Goal: Task Accomplishment & Management: Use online tool/utility

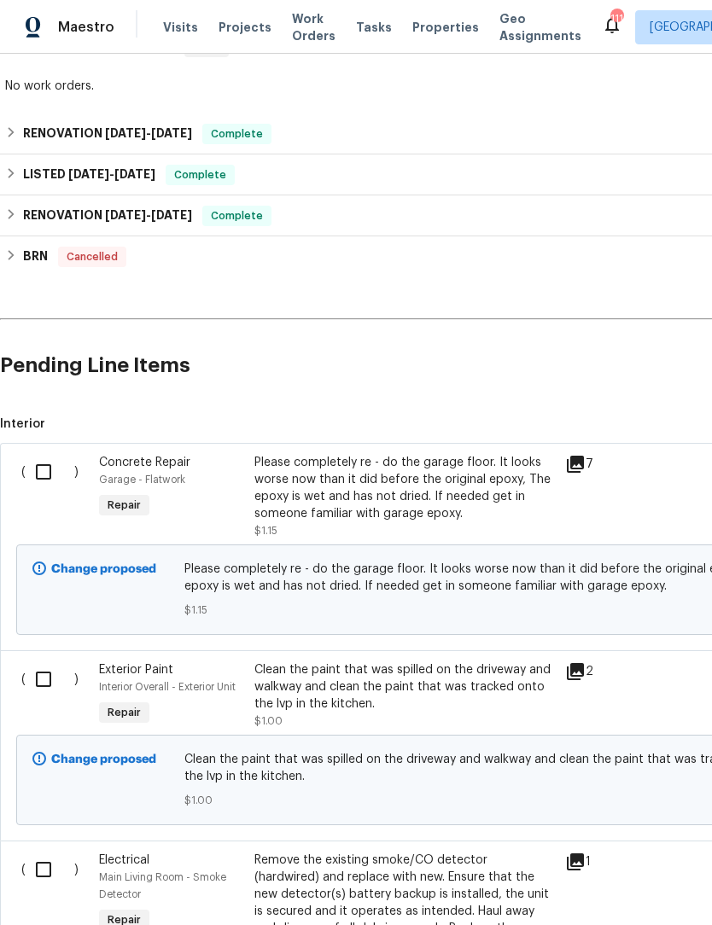
scroll to position [1315, 0]
click at [44, 471] on input "checkbox" at bounding box center [50, 472] width 49 height 36
checkbox input "true"
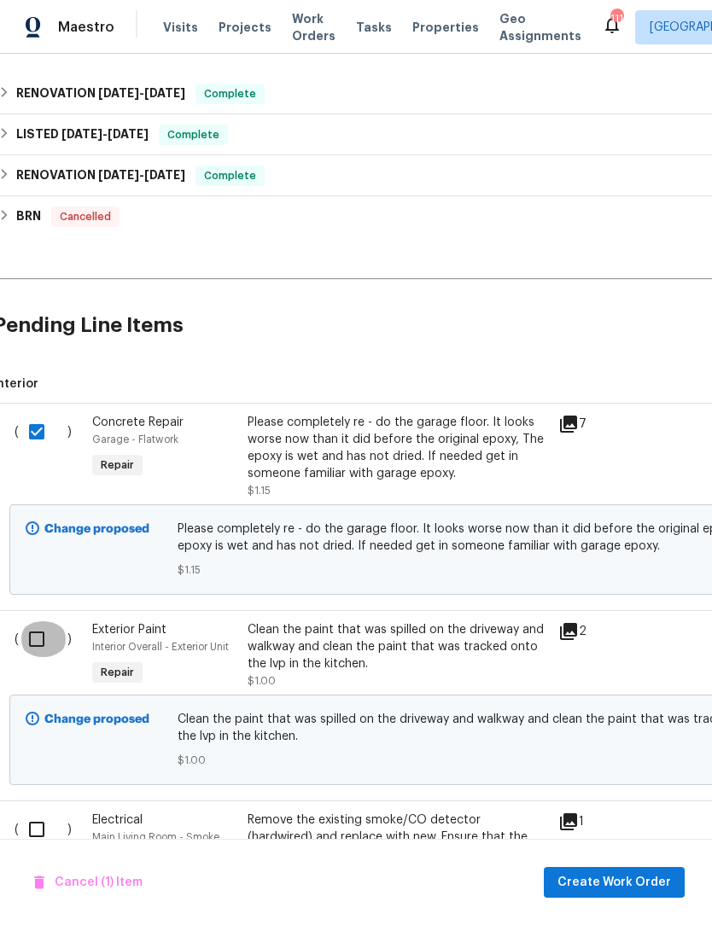
click at [30, 627] on input "checkbox" at bounding box center [43, 639] width 49 height 36
checkbox input "true"
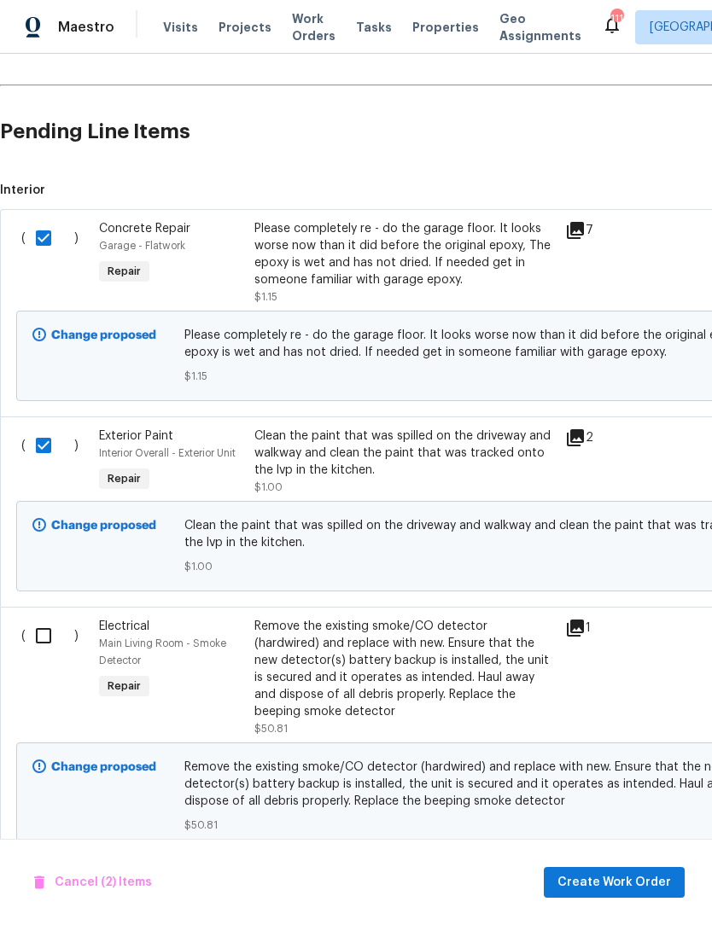
scroll to position [1549, 0]
click at [36, 636] on input "checkbox" at bounding box center [50, 636] width 49 height 36
click at [35, 636] on input "checkbox" at bounding box center [50, 636] width 49 height 36
click at [37, 638] on input "checkbox" at bounding box center [50, 636] width 49 height 36
checkbox input "true"
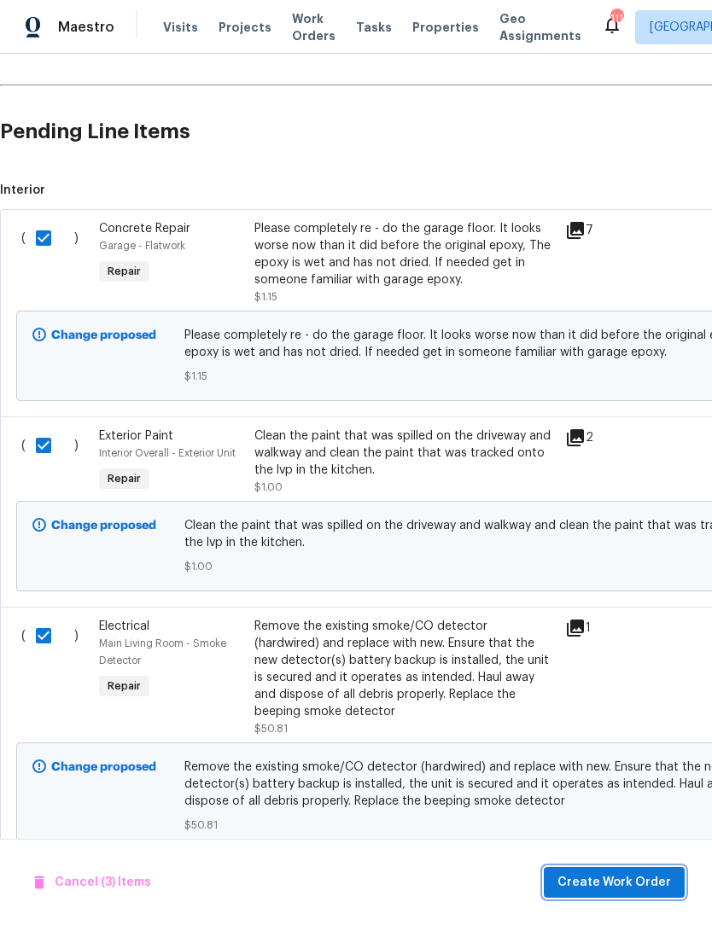
click at [627, 895] on button "Create Work Order" at bounding box center [614, 883] width 141 height 32
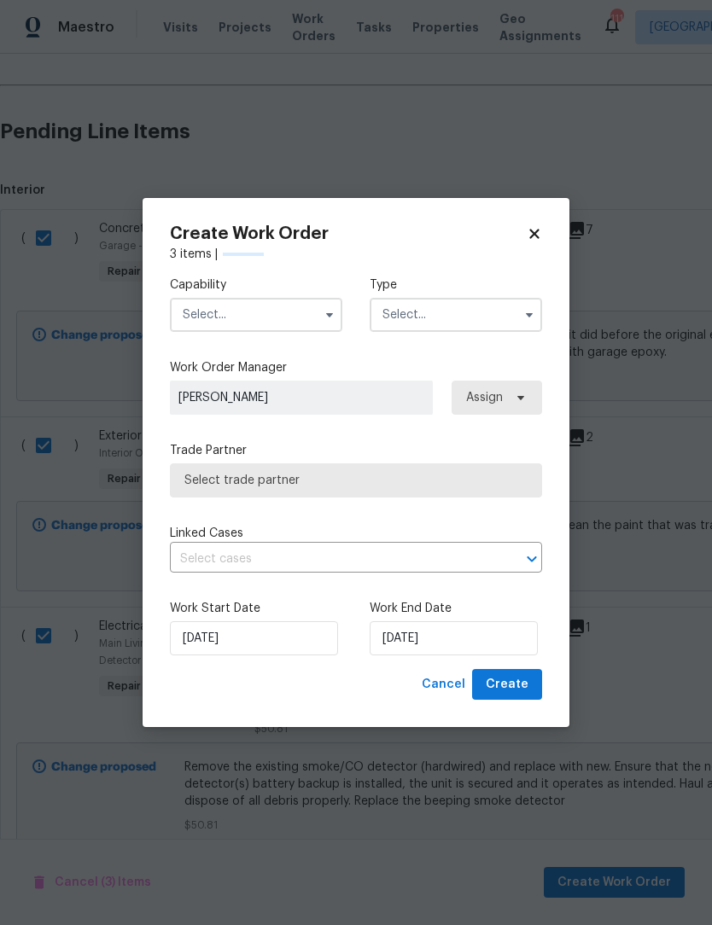
checkbox input "false"
click at [314, 312] on input "text" at bounding box center [256, 315] width 172 height 34
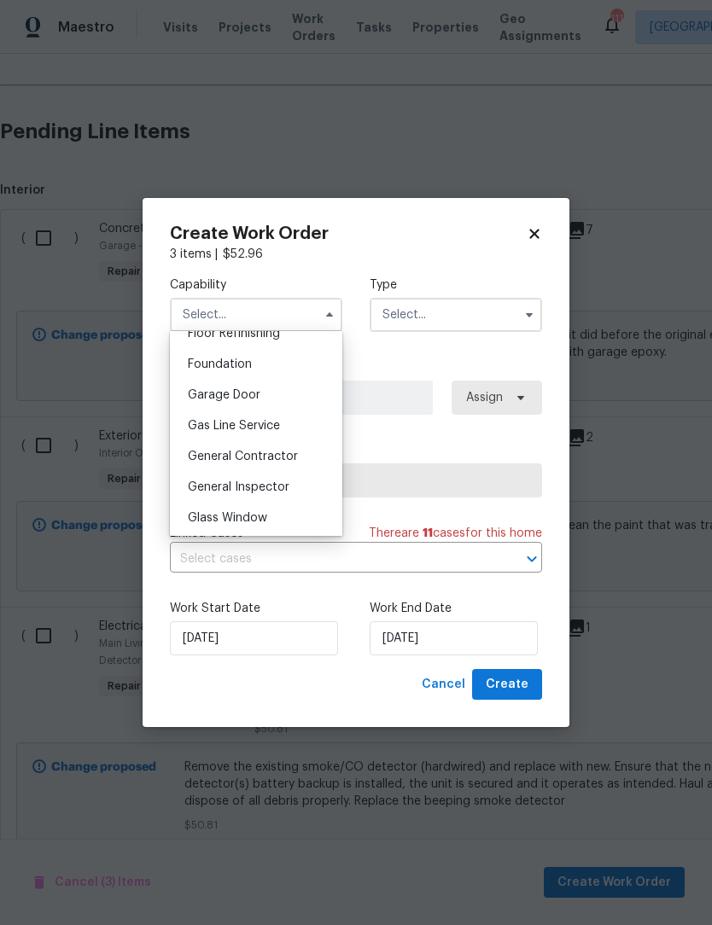
scroll to position [713, 0]
click at [306, 456] on div "General Contractor" at bounding box center [256, 454] width 164 height 31
type input "General Contractor"
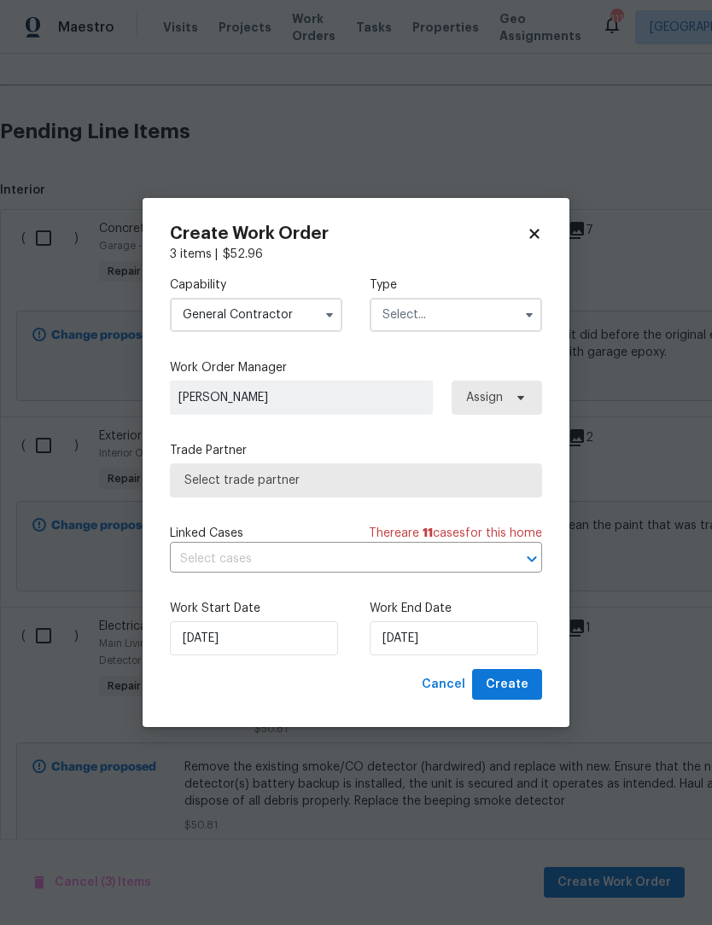
click at [529, 308] on icon "button" at bounding box center [529, 315] width 14 height 14
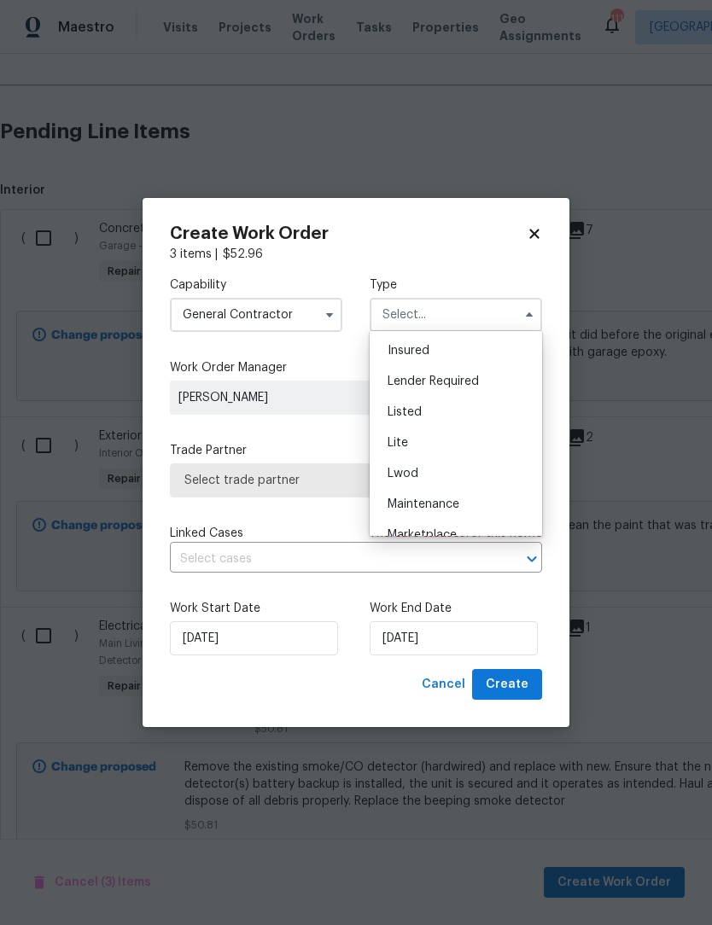
scroll to position [122, 0]
click at [446, 412] on div "Listed" at bounding box center [456, 413] width 164 height 31
type input "Listed"
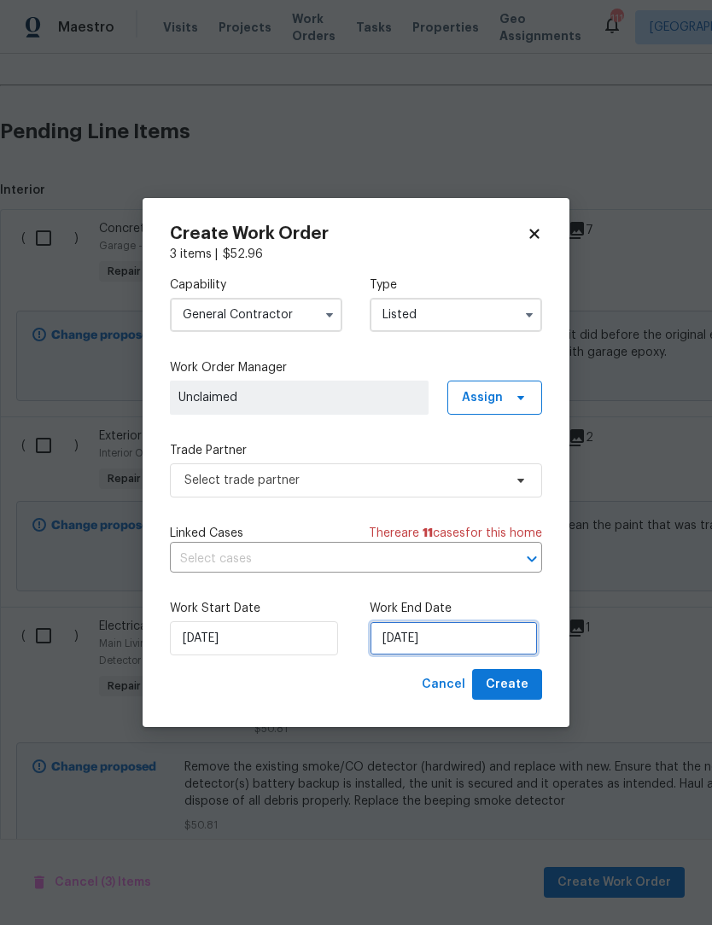
click at [459, 647] on input "[DATE]" at bounding box center [454, 638] width 168 height 34
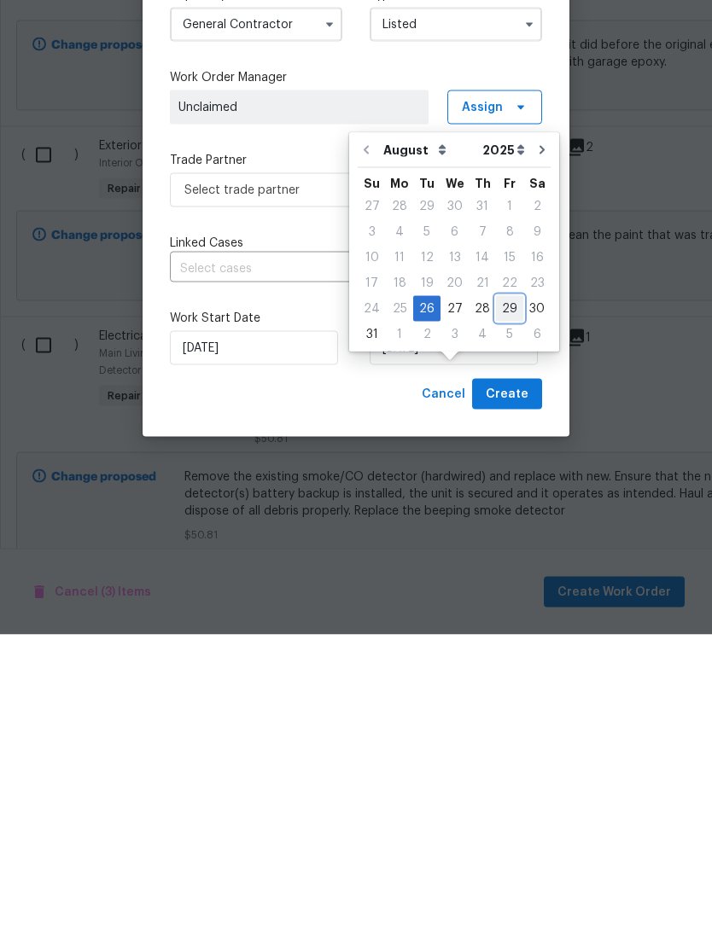
click at [503, 587] on div "29" at bounding box center [509, 599] width 27 height 24
type input "[DATE]"
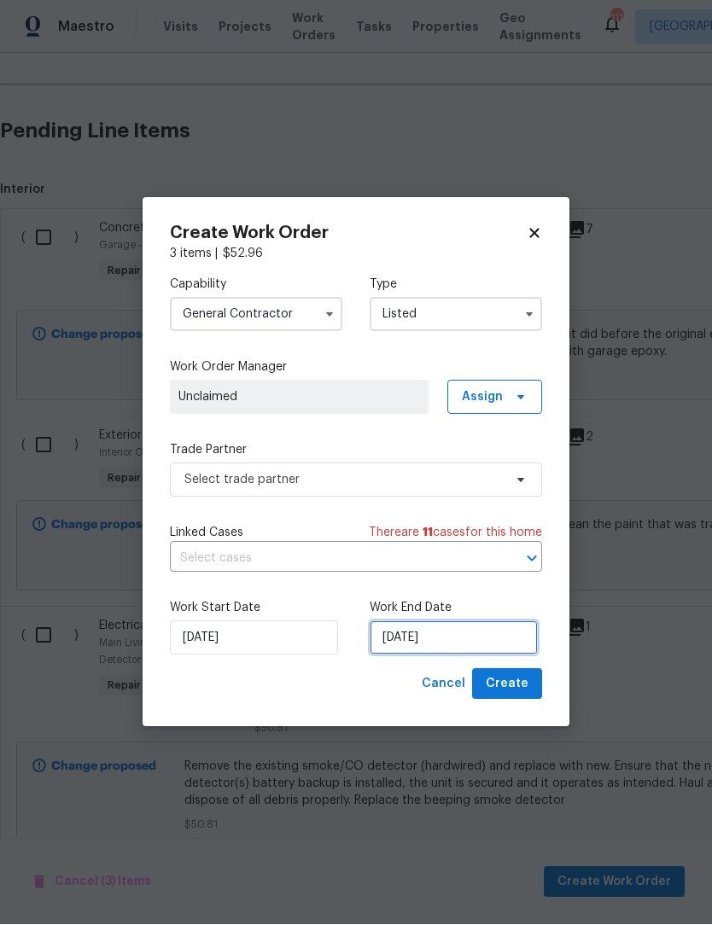
click at [487, 640] on input "[DATE]" at bounding box center [454, 638] width 168 height 34
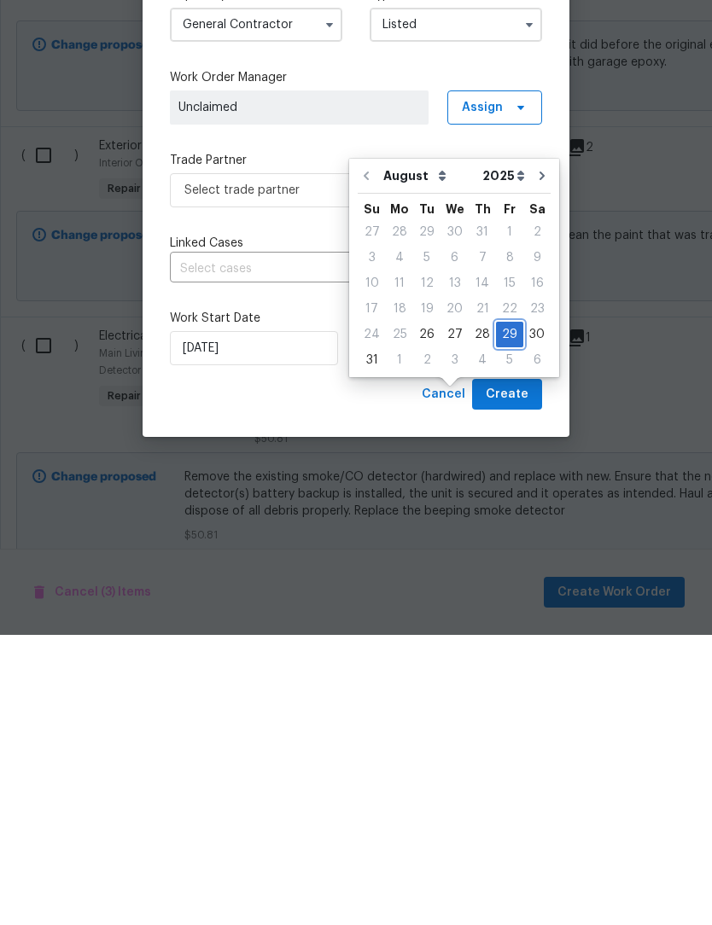
click at [500, 613] on div "29" at bounding box center [509, 625] width 27 height 24
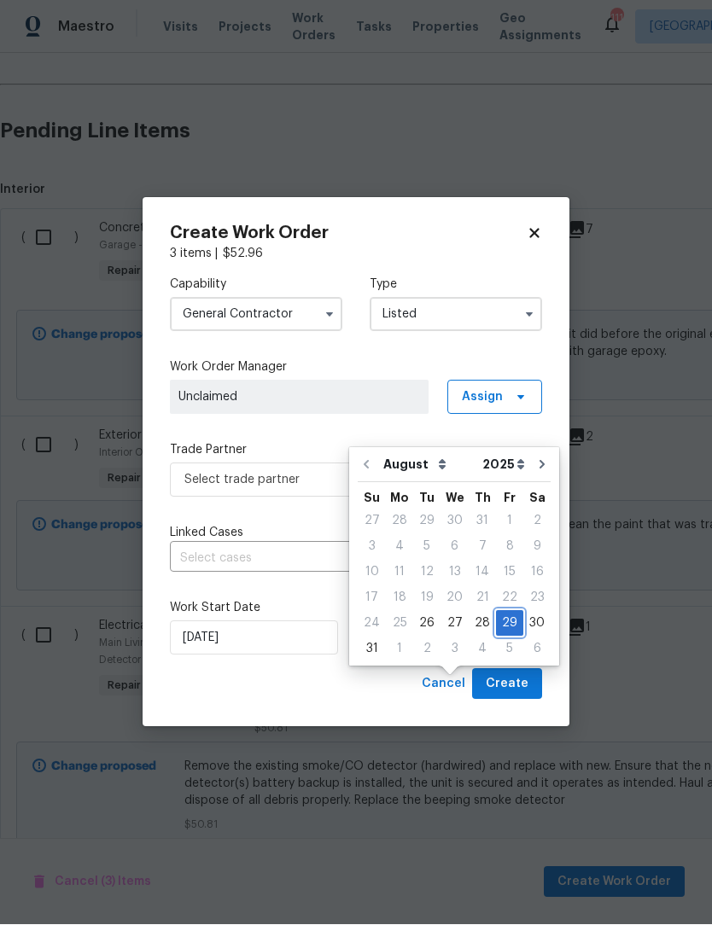
click at [280, 513] on div "Capability General [DEMOGRAPHIC_DATA] Type Listed Work Order Manager Unclaimed …" at bounding box center [356, 466] width 372 height 406
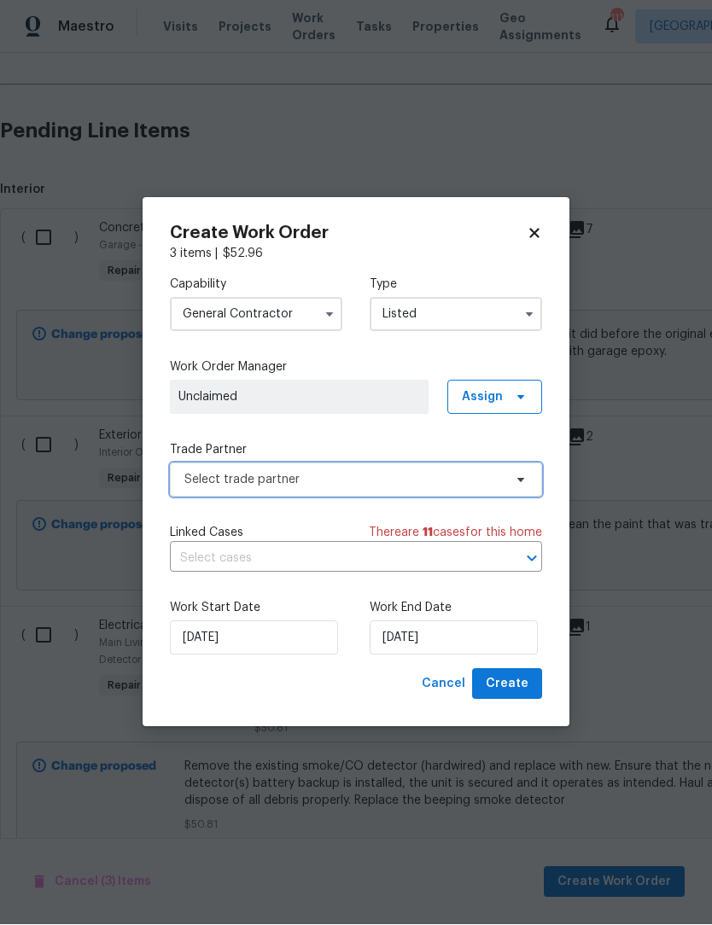
click at [520, 484] on icon at bounding box center [521, 481] width 14 height 14
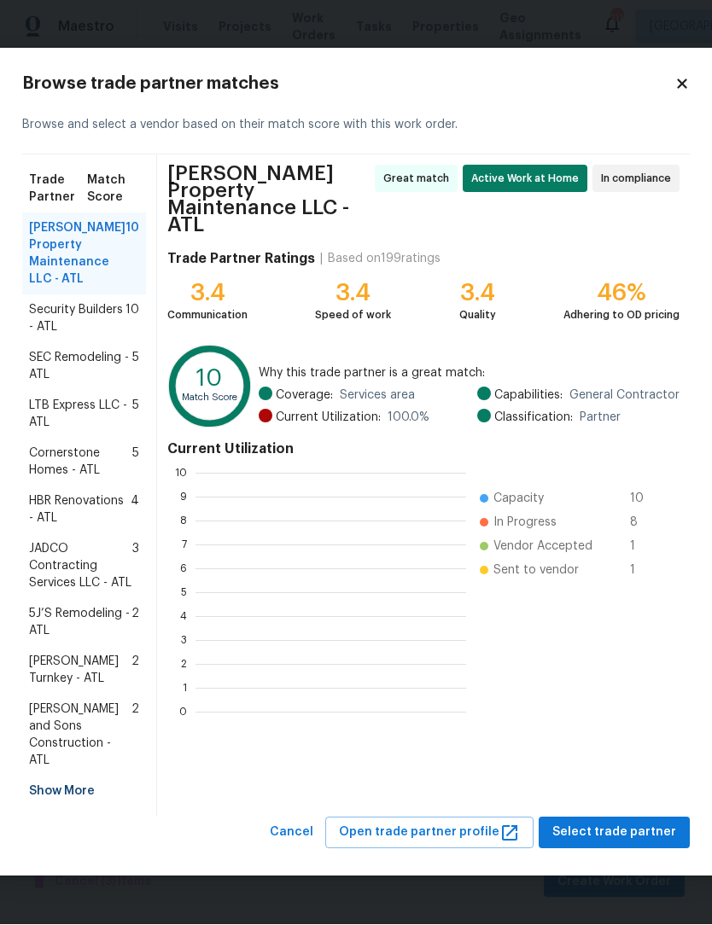
scroll to position [239, 271]
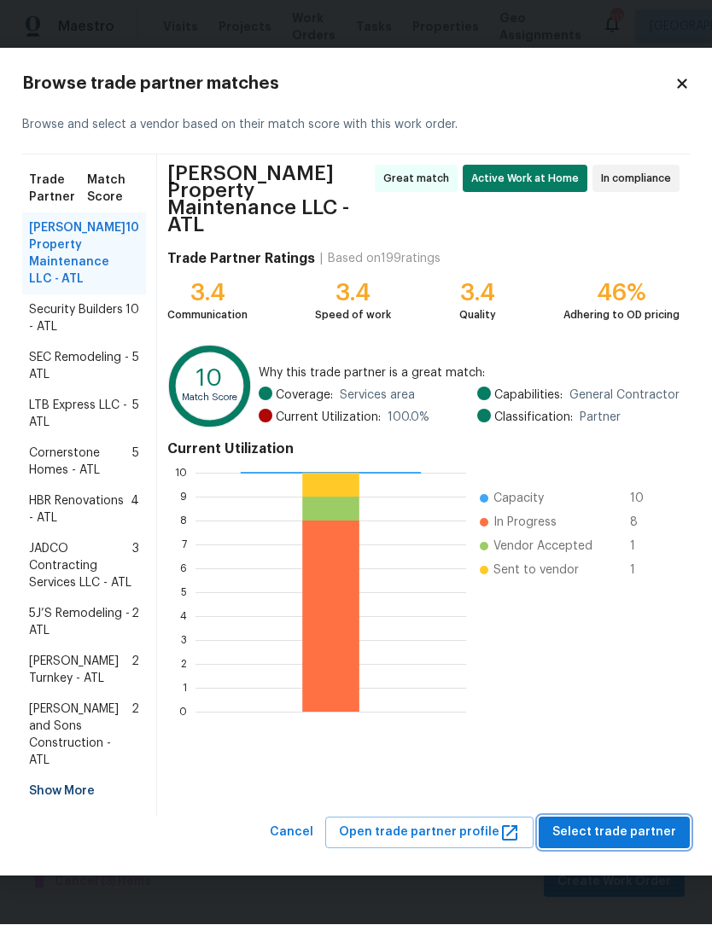
click at [618, 849] on button "Select trade partner" at bounding box center [614, 834] width 151 height 32
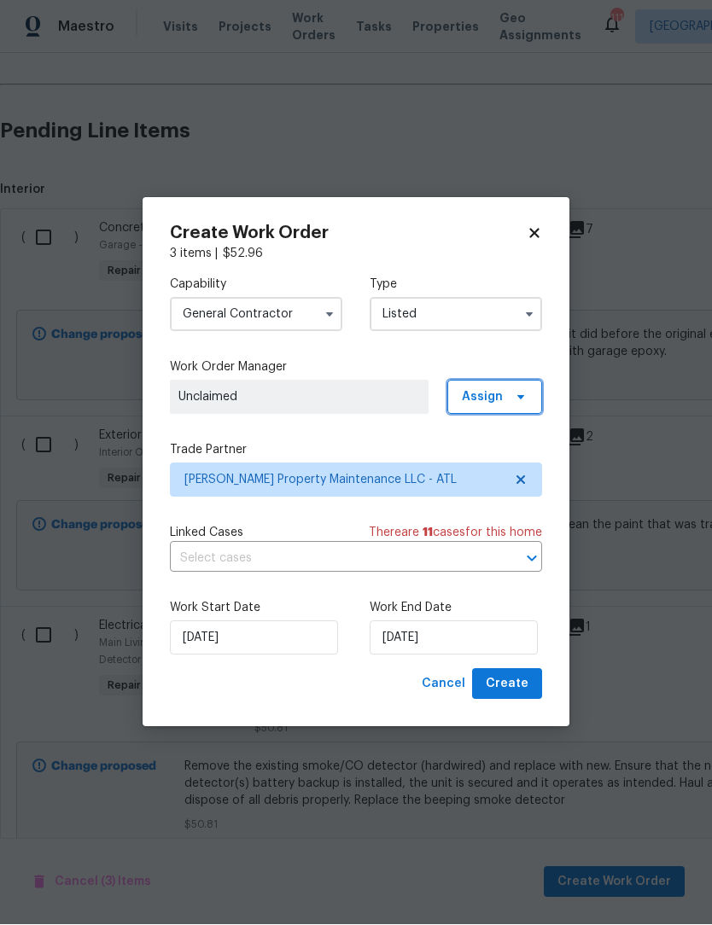
click at [516, 395] on icon at bounding box center [521, 398] width 14 height 14
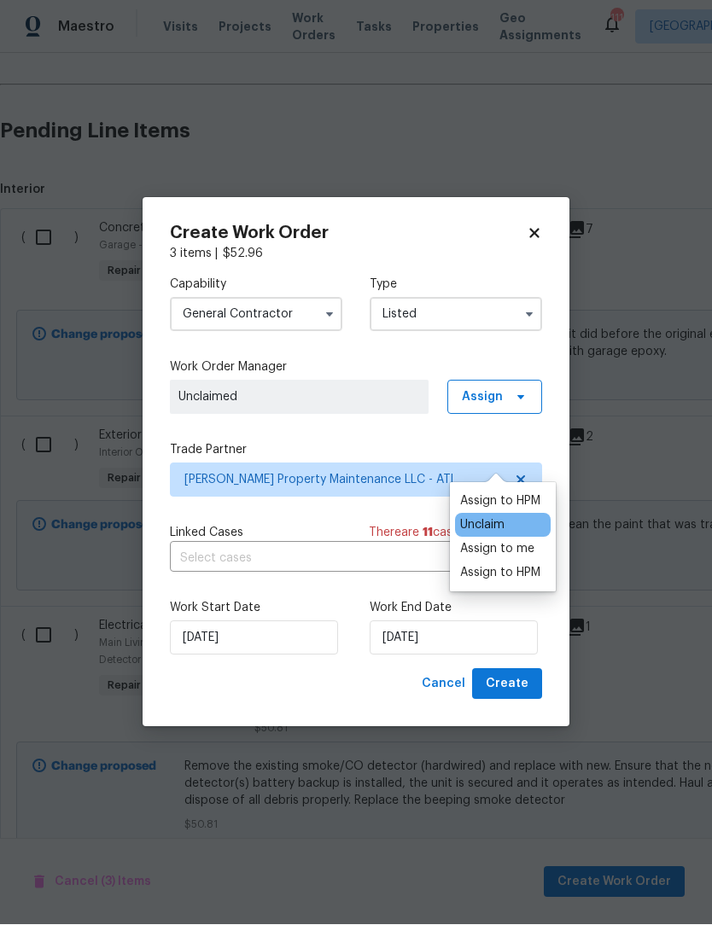
click at [521, 541] on div "Assign to me" at bounding box center [497, 549] width 74 height 17
click at [522, 541] on div "Assign to me" at bounding box center [497, 549] width 74 height 17
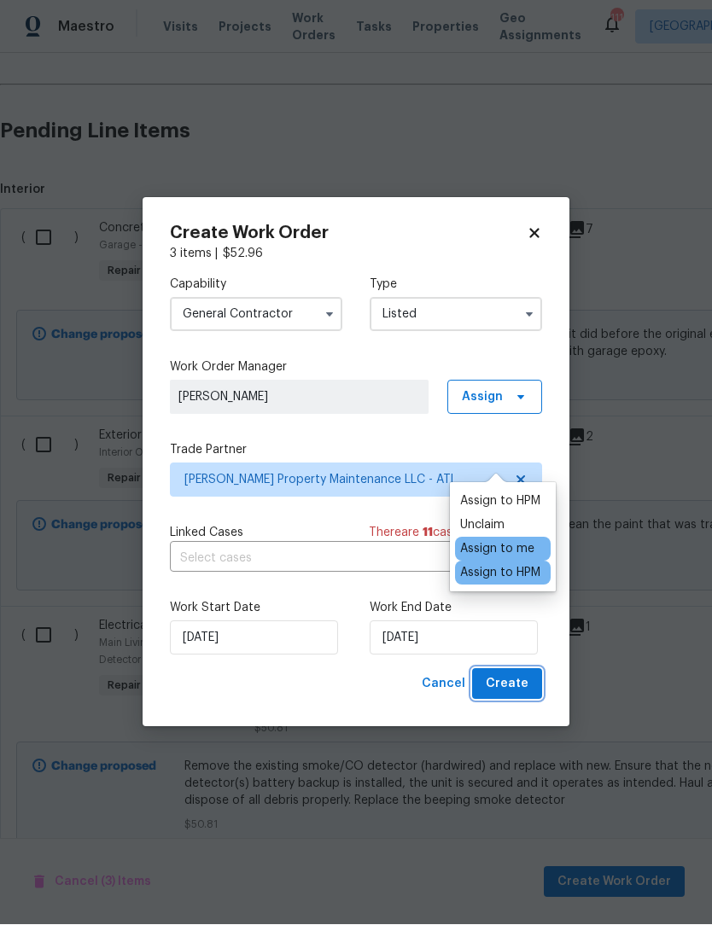
click at [522, 691] on span "Create" at bounding box center [507, 684] width 43 height 21
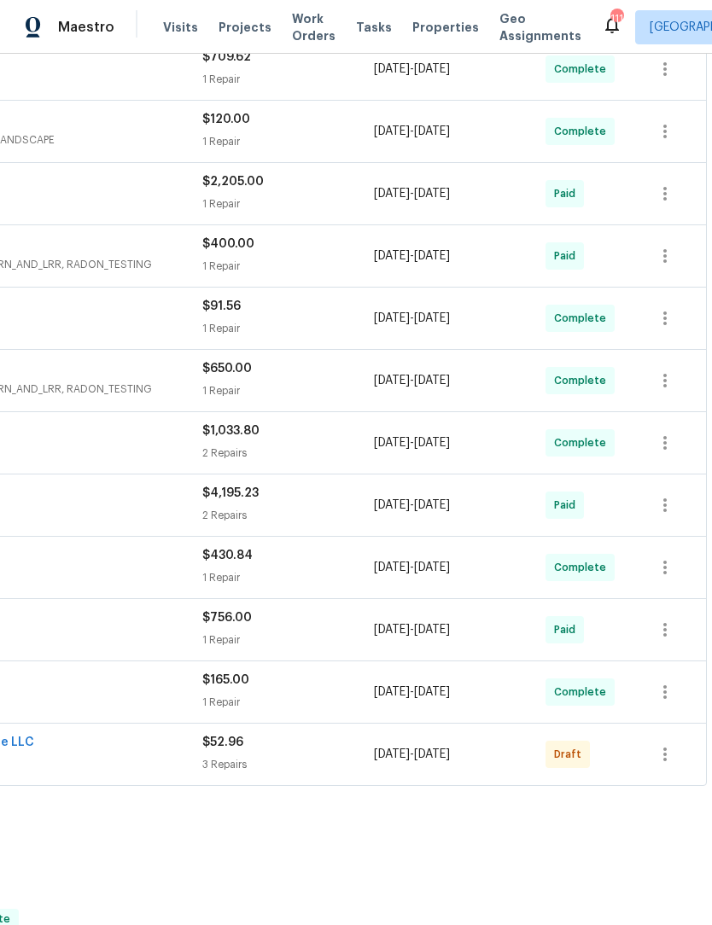
scroll to position [592, 253]
click at [665, 749] on icon "button" at bounding box center [664, 756] width 3 height 14
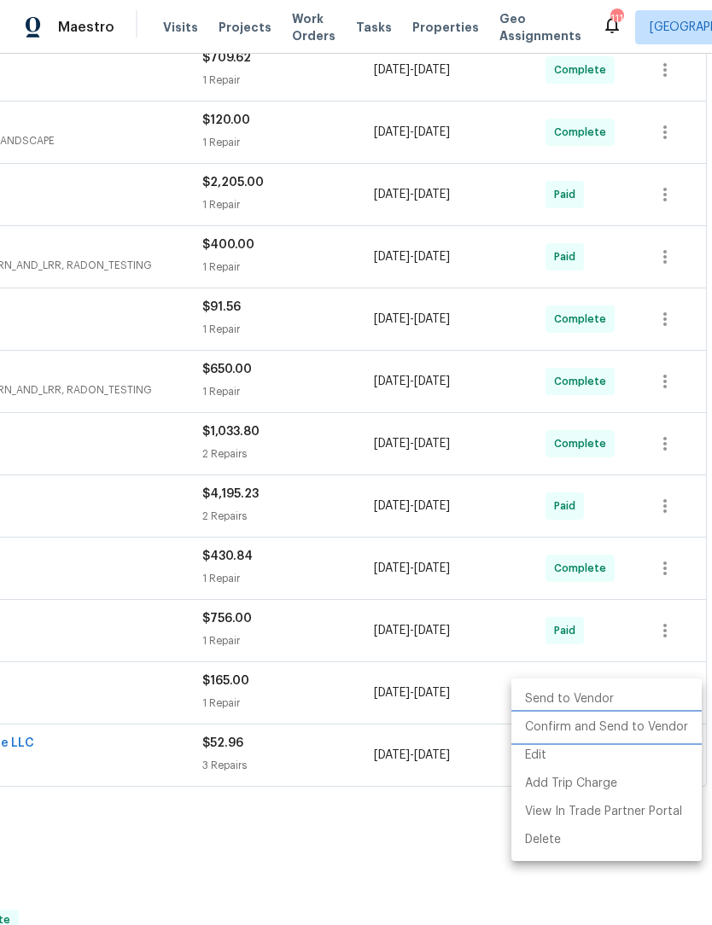
click at [656, 732] on li "Confirm and Send to Vendor" at bounding box center [606, 728] width 190 height 28
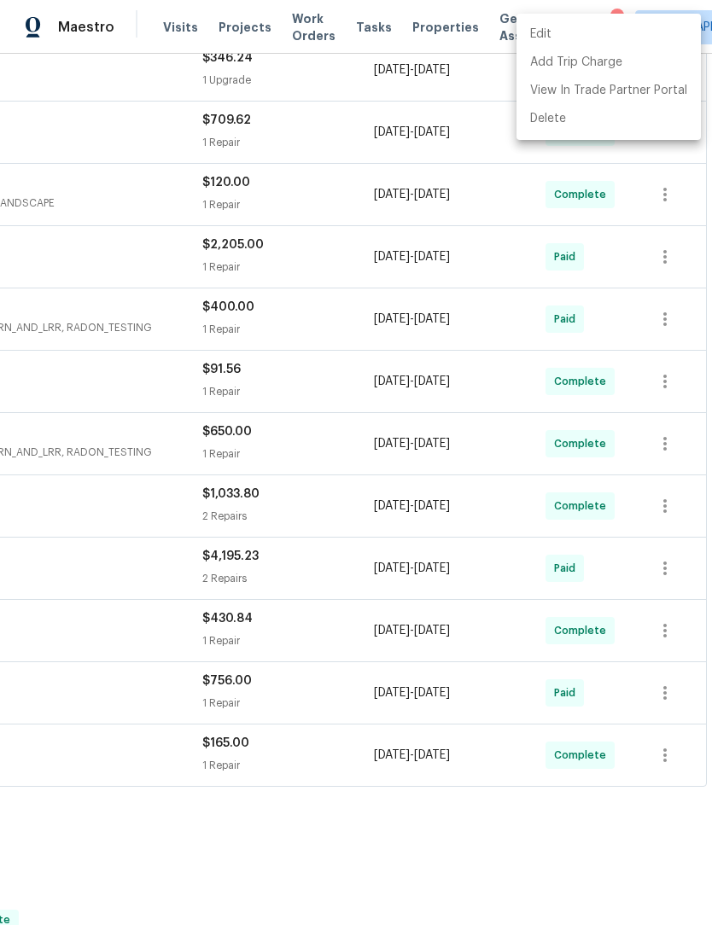
click at [562, 596] on div at bounding box center [356, 462] width 712 height 925
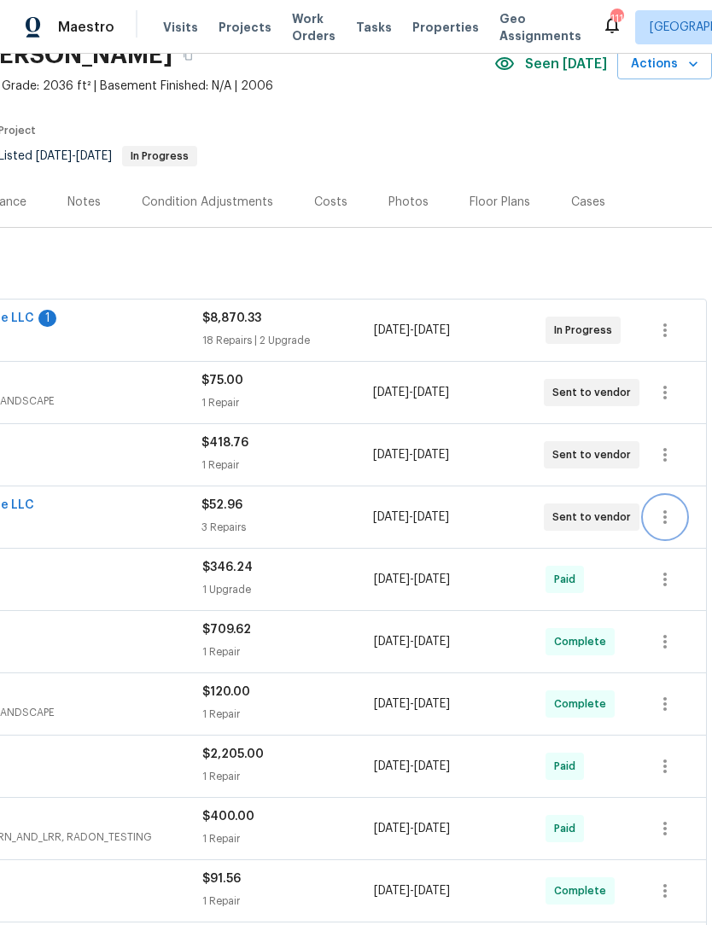
scroll to position [0, 0]
click at [76, 207] on div "Notes" at bounding box center [83, 202] width 33 height 17
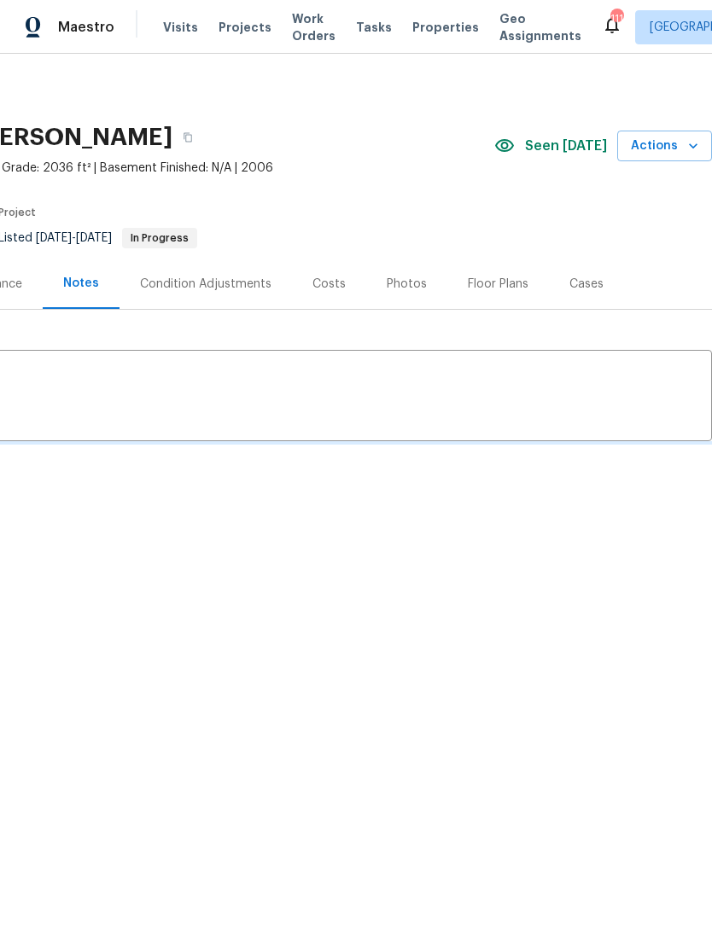
scroll to position [0, 253]
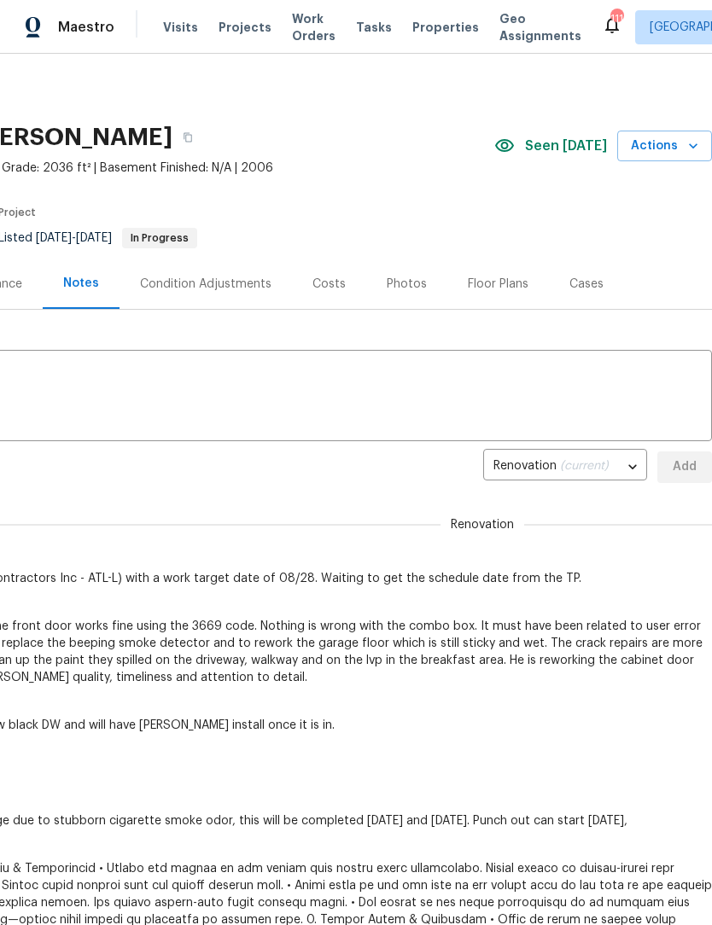
click at [202, 377] on textarea at bounding box center [230, 398] width 944 height 60
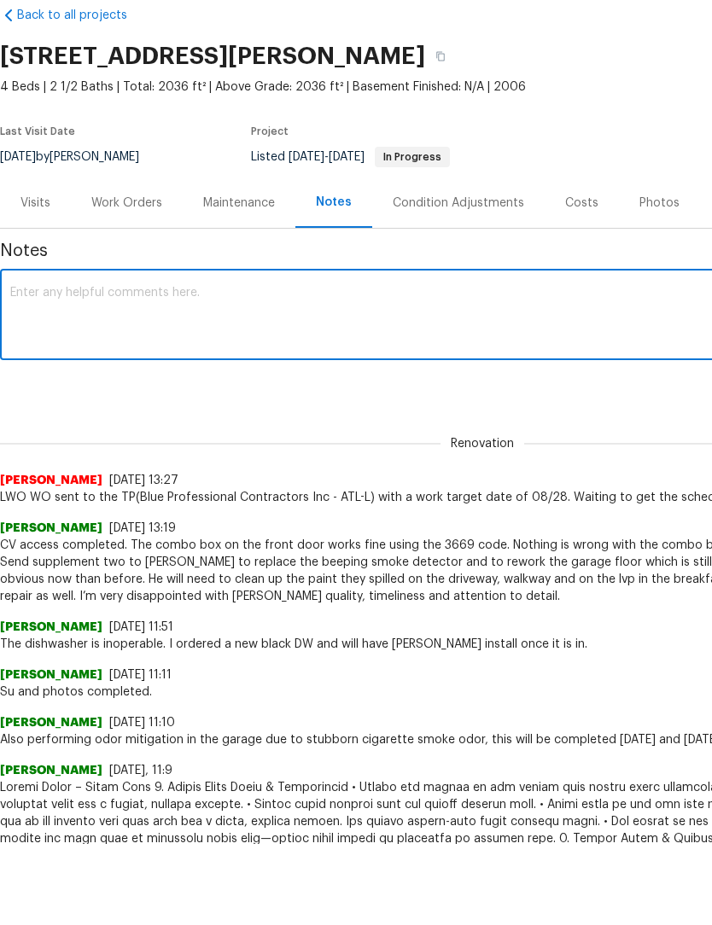
scroll to position [0, 0]
click at [287, 368] on textarea at bounding box center [482, 398] width 944 height 60
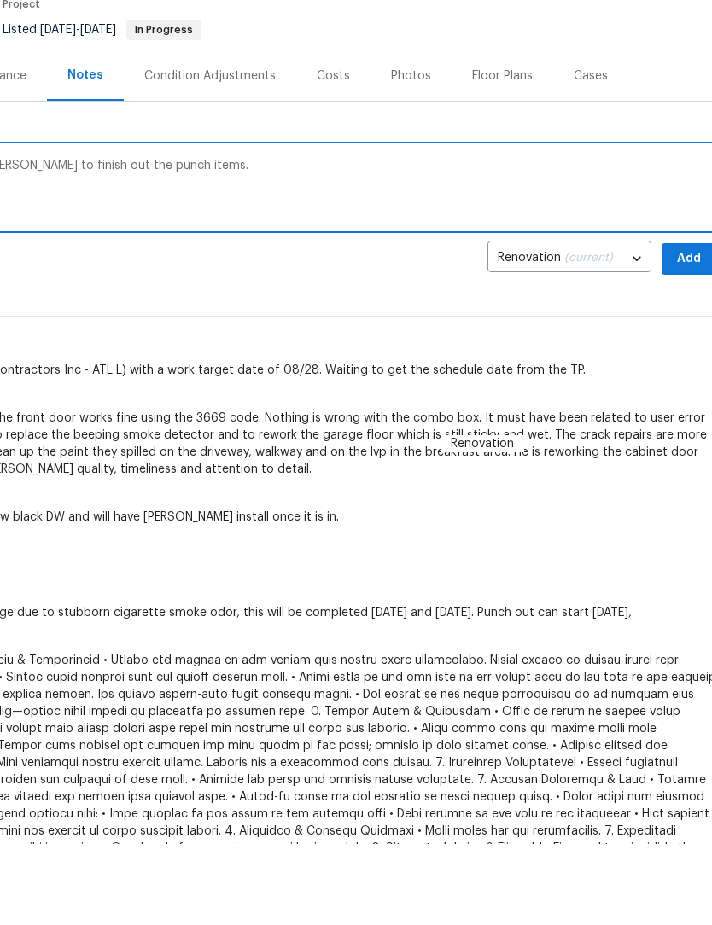
scroll to position [127, 248]
type textarea "Home [PERSON_NAME] until 9/1 to allow [PERSON_NAME] to finish out the punch ite…"
click at [691, 262] on span "Add" at bounding box center [689, 259] width 27 height 21
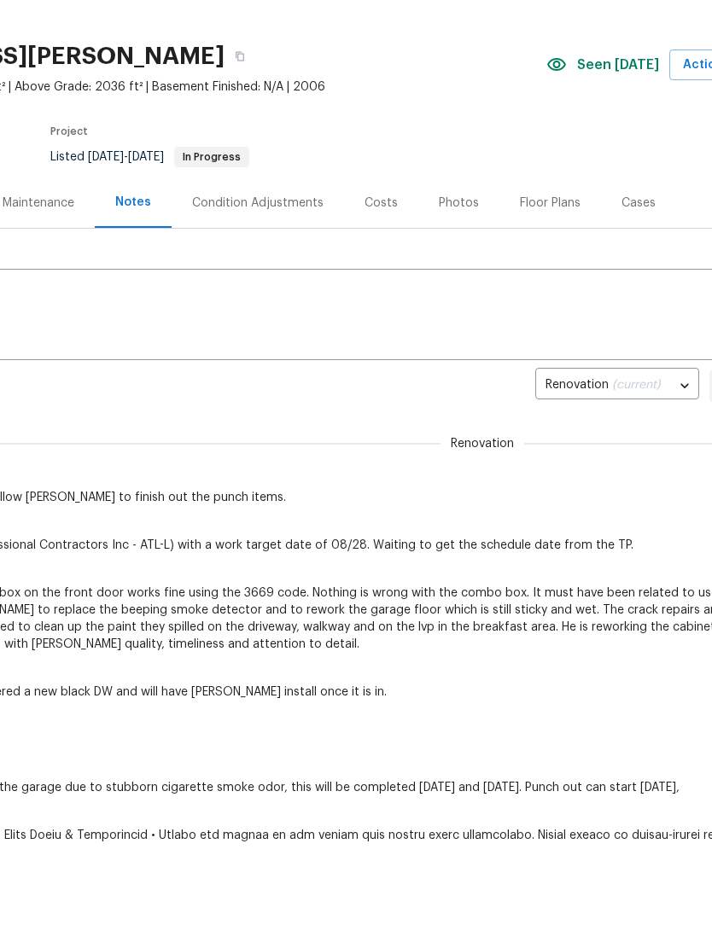
scroll to position [0, 201]
